Goal: Find specific page/section: Find specific page/section

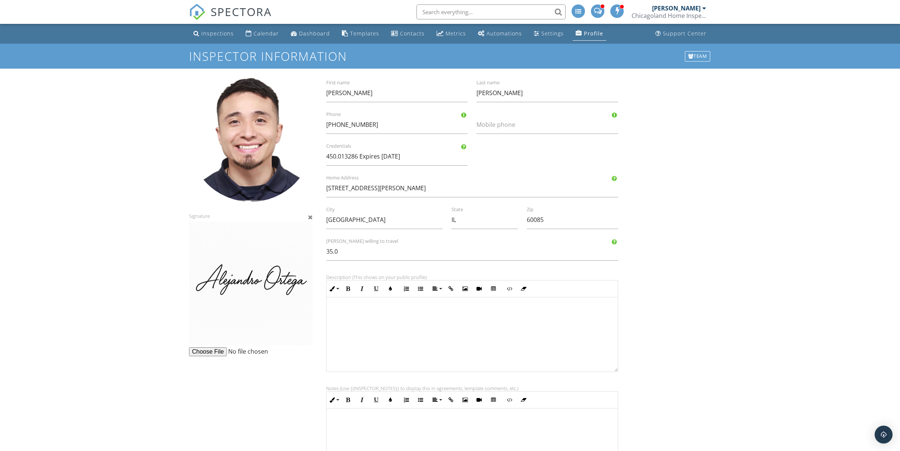
click at [471, 11] on input "text" at bounding box center [491, 11] width 149 height 15
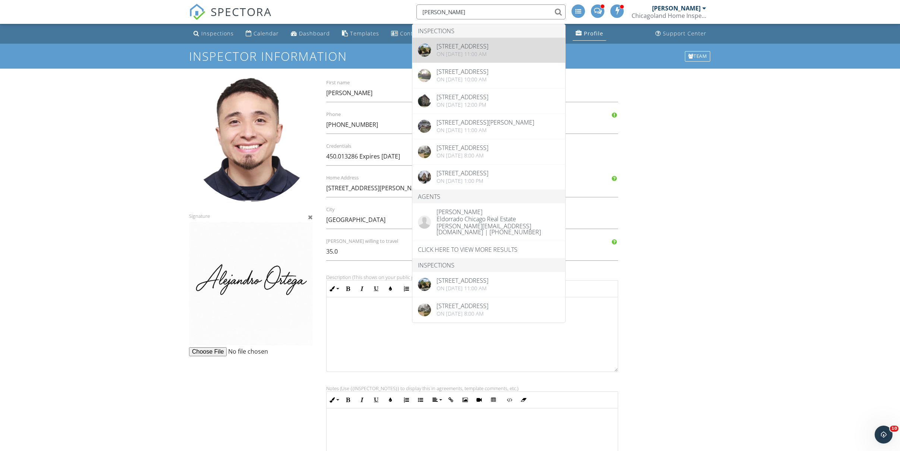
type input "[PERSON_NAME]"
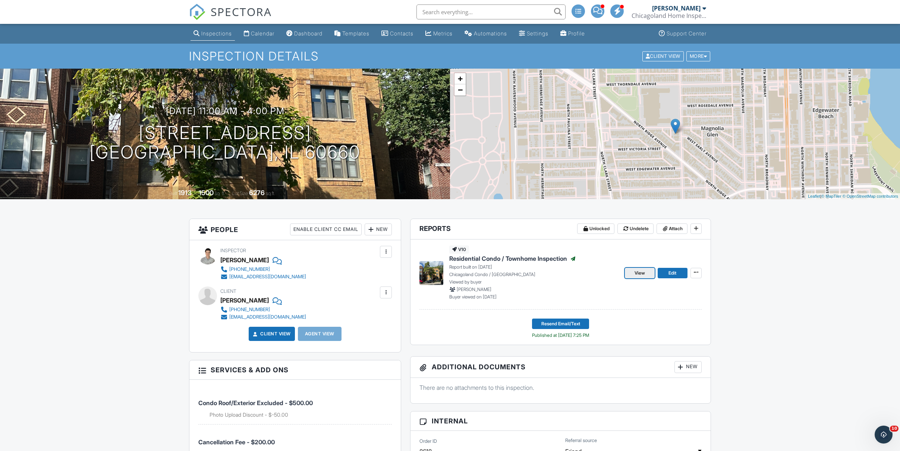
click at [640, 274] on span "View" at bounding box center [640, 272] width 10 height 7
